Goal: Task Accomplishment & Management: Manage account settings

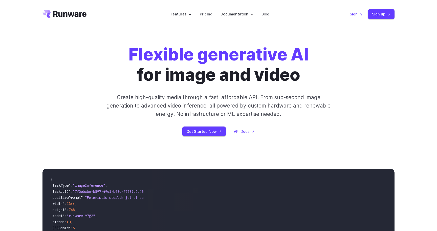
click at [352, 16] on link "Sign in" at bounding box center [356, 14] width 12 height 6
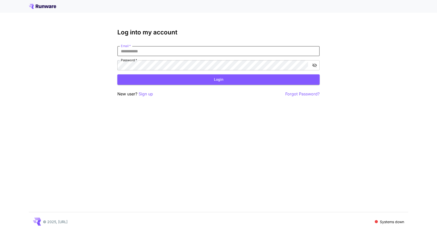
click at [244, 51] on input "Email   *" at bounding box center [218, 51] width 202 height 10
click at [142, 96] on p "Sign up" at bounding box center [146, 94] width 14 height 6
